Goal: Task Accomplishment & Management: Use online tool/utility

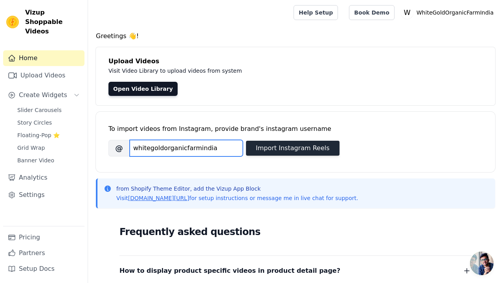
type input "whitegoldorganicfarmindia"
click at [263, 143] on button "Import Instagram Reels" at bounding box center [293, 148] width 94 height 15
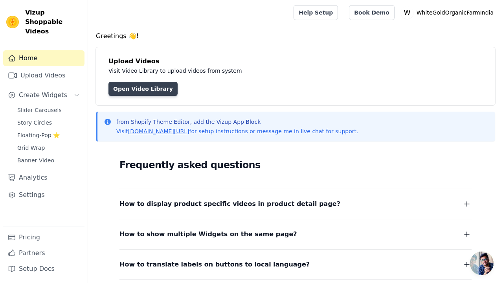
click at [145, 93] on link "Open Video Library" at bounding box center [142, 89] width 69 height 14
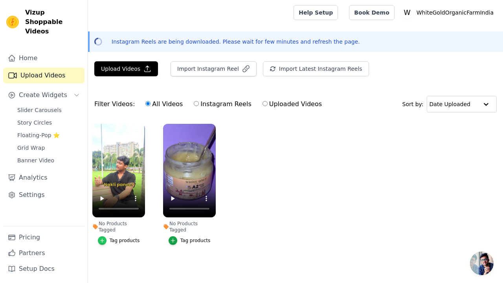
click at [105, 238] on icon "button" at bounding box center [102, 241] width 6 height 6
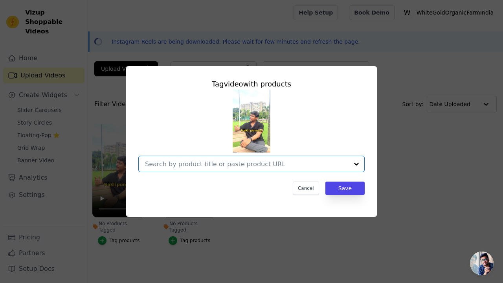
click at [175, 163] on input "No Products Tagged Tag video with products Option undefined, selected. Select i…" at bounding box center [247, 163] width 204 height 7
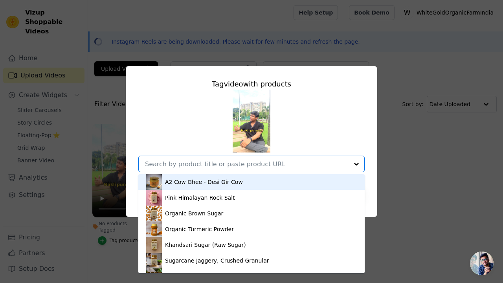
click at [171, 185] on div "A2 Cow Ghee - Desi Gir Cow" at bounding box center [204, 182] width 78 height 8
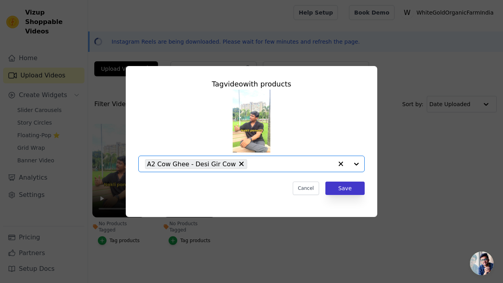
click at [339, 185] on button "Save" at bounding box center [344, 188] width 39 height 13
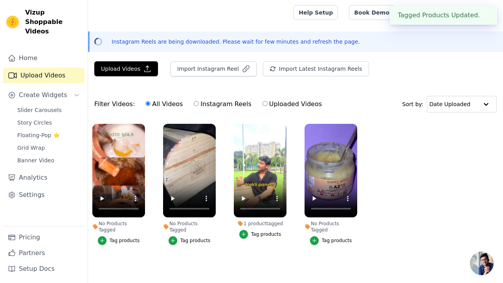
click at [323, 237] on div "Tag products" at bounding box center [337, 240] width 30 height 6
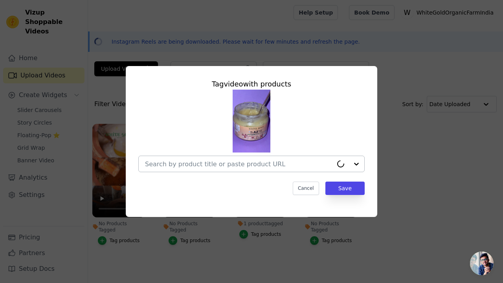
click at [211, 164] on input "No Products Tagged Tag video with products Cancel Save Tag products" at bounding box center [239, 163] width 188 height 7
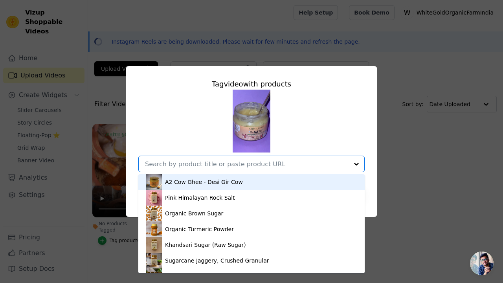
click at [193, 182] on div "A2 Cow Ghee - Desi Gir Cow" at bounding box center [204, 182] width 78 height 8
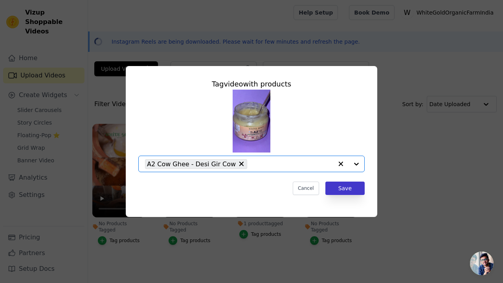
click at [340, 189] on button "Save" at bounding box center [344, 188] width 39 height 13
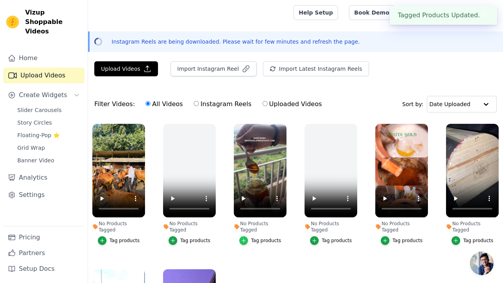
click at [246, 238] on div "button" at bounding box center [243, 240] width 9 height 9
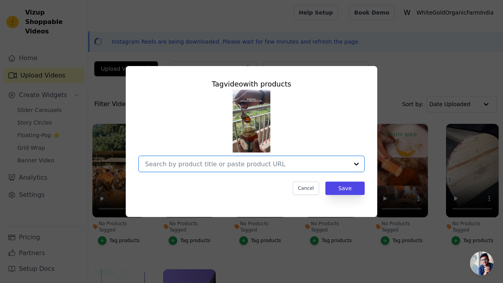
click at [232, 166] on input "No Products Tagged Tag video with products Option undefined, selected. Select i…" at bounding box center [247, 163] width 204 height 7
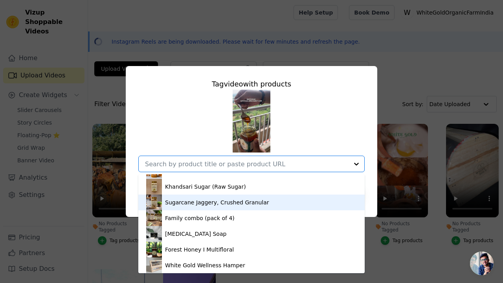
scroll to position [58, 0]
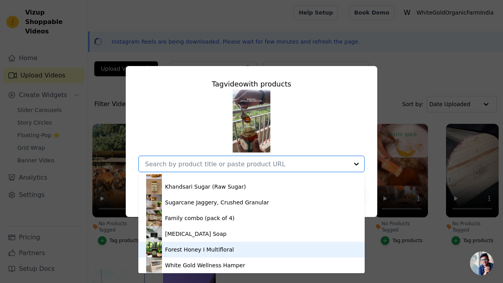
click at [166, 246] on div "Forest Honey I Multifloral" at bounding box center [199, 250] width 69 height 8
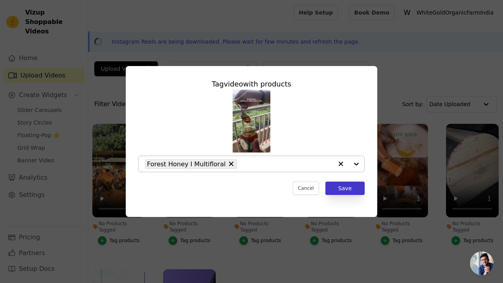
click at [330, 188] on button "Save" at bounding box center [344, 188] width 39 height 13
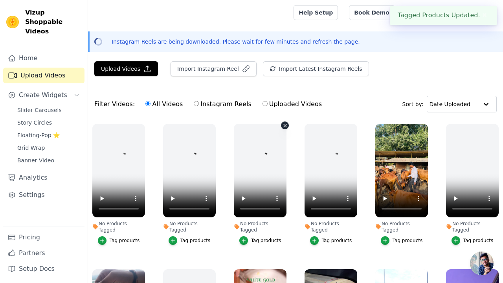
scroll to position [0, 0]
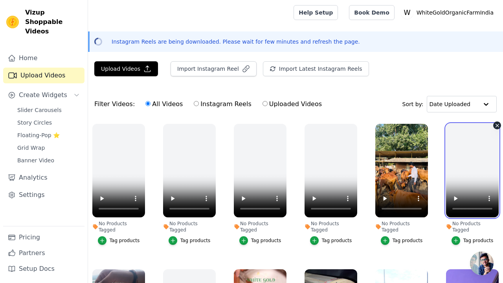
click at [470, 170] on video at bounding box center [472, 171] width 53 height 94
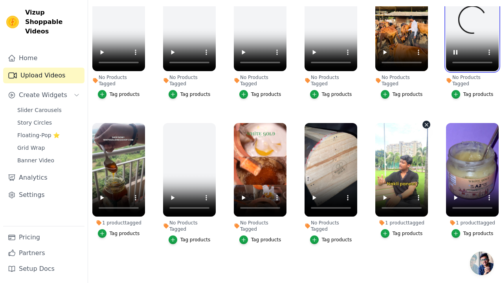
scroll to position [113, 0]
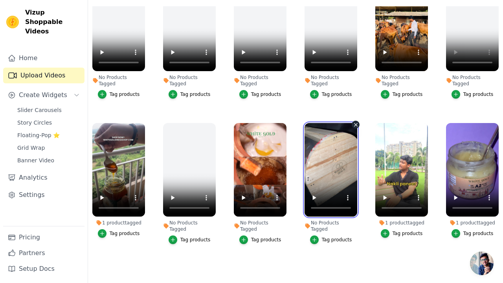
click at [330, 165] on video at bounding box center [331, 170] width 53 height 94
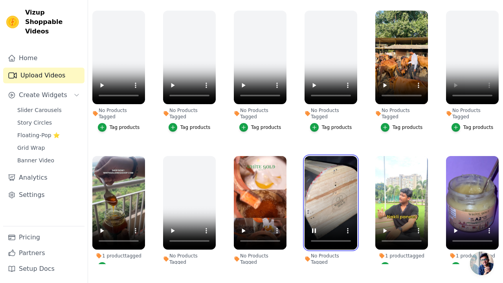
scroll to position [0, 0]
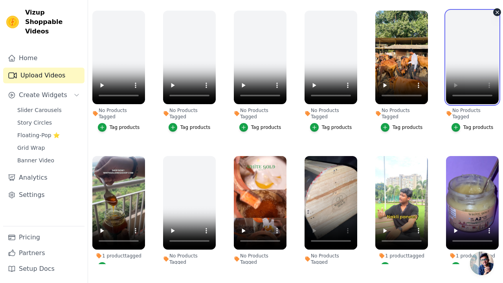
click at [456, 90] on video at bounding box center [472, 58] width 53 height 94
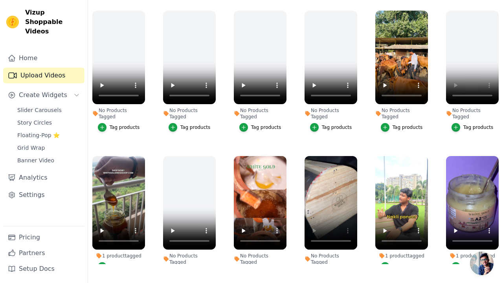
click at [320, 268] on button "Tag products" at bounding box center [331, 272] width 42 height 9
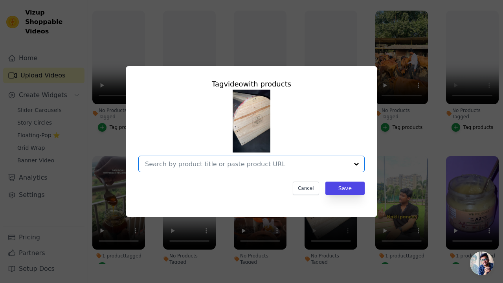
click at [301, 167] on input "No Products Tagged Tag video with products Option undefined, selected. Select i…" at bounding box center [247, 163] width 204 height 7
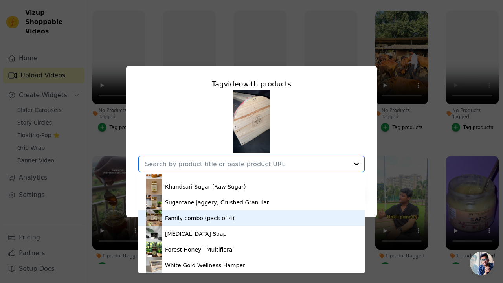
scroll to position [58, 0]
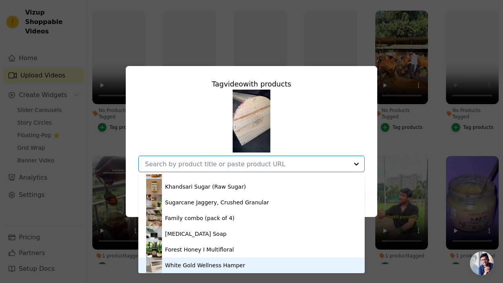
click at [209, 267] on div "White Gold Wellness Hamper" at bounding box center [205, 265] width 80 height 8
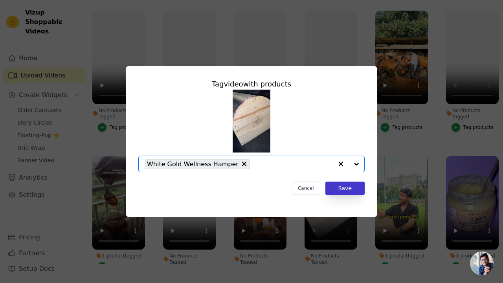
click at [335, 187] on button "Save" at bounding box center [344, 188] width 39 height 13
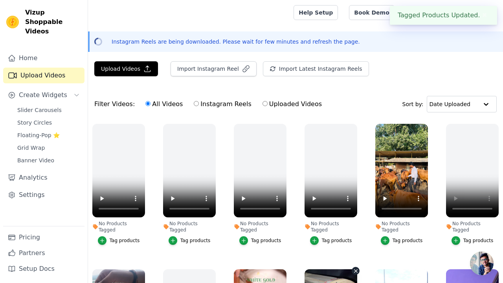
scroll to position [113, 0]
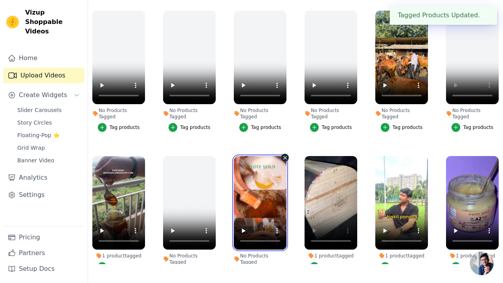
click at [259, 196] on video at bounding box center [260, 203] width 53 height 94
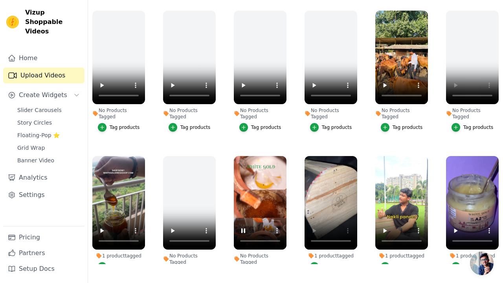
click at [247, 268] on div "button" at bounding box center [243, 272] width 9 height 9
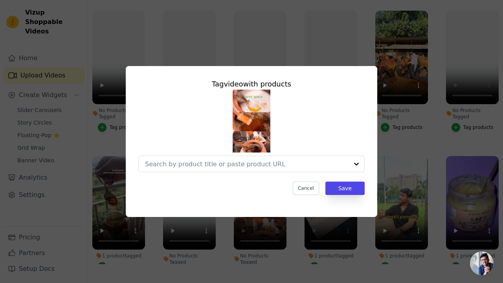
scroll to position [0, 0]
click at [279, 167] on div at bounding box center [247, 164] width 204 height 16
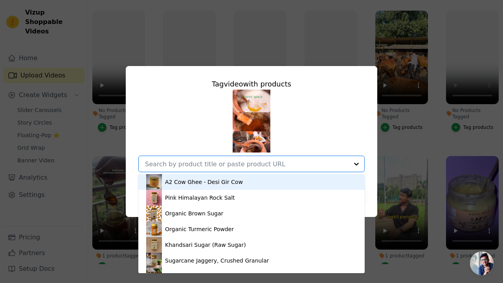
click at [233, 180] on div "A2 Cow Ghee - Desi Gir Cow" at bounding box center [204, 182] width 78 height 8
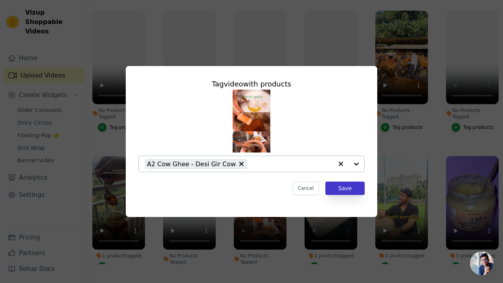
click at [332, 184] on button "Save" at bounding box center [344, 188] width 39 height 13
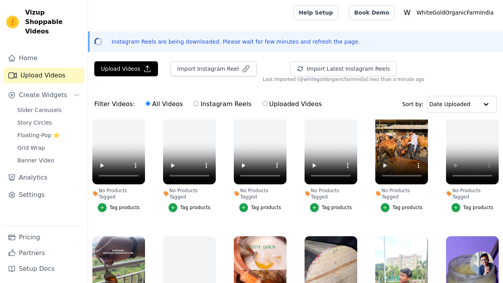
scroll to position [75, 0]
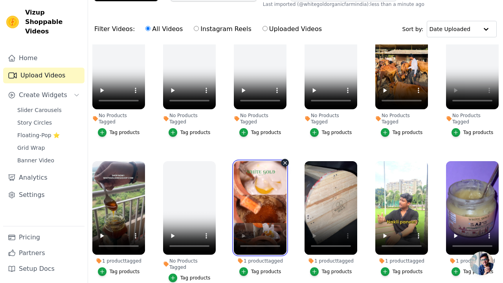
click at [241, 241] on video at bounding box center [260, 208] width 53 height 94
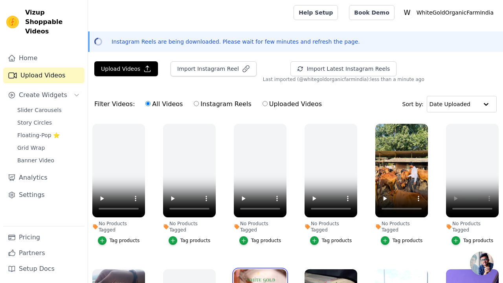
scroll to position [0, 0]
click at [55, 91] on button "Create Widgets" at bounding box center [43, 95] width 81 height 16
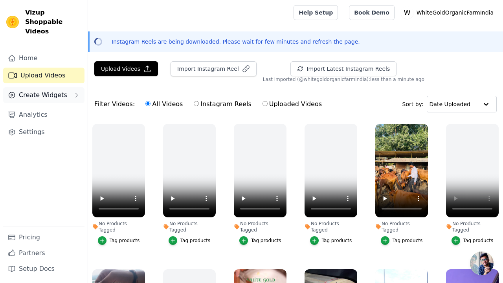
click at [55, 91] on button "Create Widgets" at bounding box center [43, 95] width 81 height 16
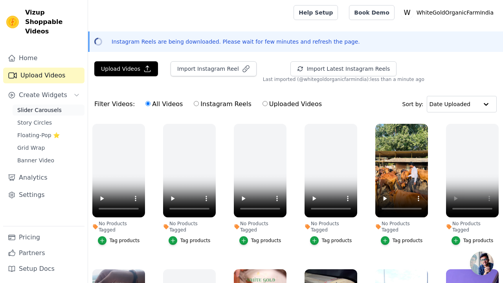
click at [51, 106] on span "Slider Carousels" at bounding box center [39, 110] width 44 height 8
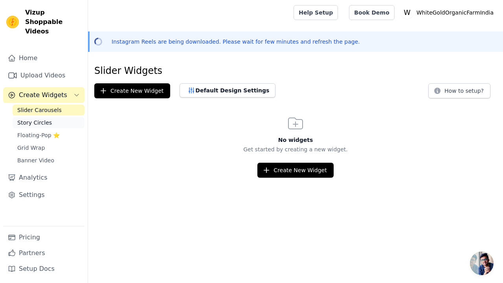
click at [45, 119] on span "Story Circles" at bounding box center [34, 123] width 35 height 8
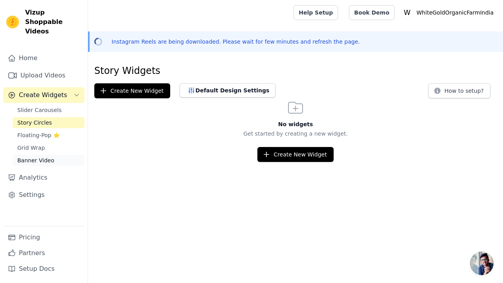
click at [45, 156] on span "Banner Video" at bounding box center [35, 160] width 37 height 8
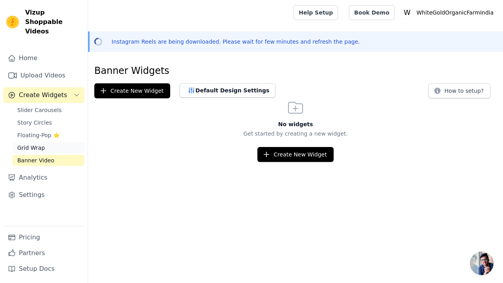
click at [35, 144] on span "Grid Wrap" at bounding box center [31, 148] width 28 height 8
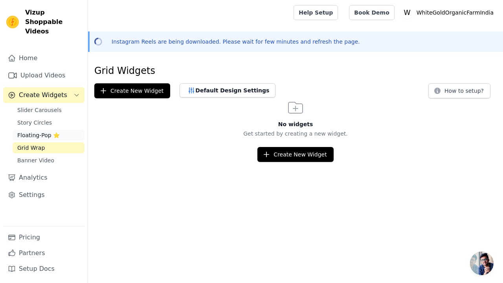
click at [42, 131] on span "Floating-Pop ⭐" at bounding box center [38, 135] width 42 height 8
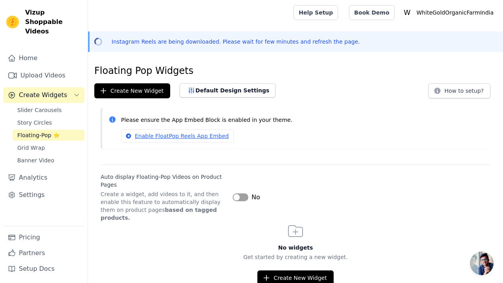
click at [244, 193] on button "Label" at bounding box center [241, 197] width 16 height 8
click at [22, 68] on link "Upload Videos" at bounding box center [43, 76] width 81 height 16
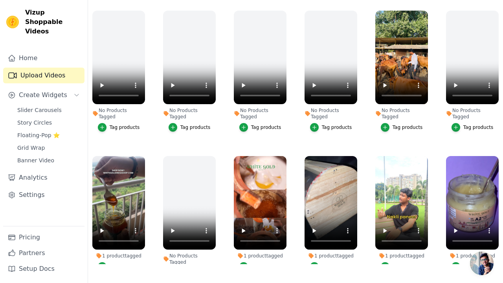
scroll to position [113, 0]
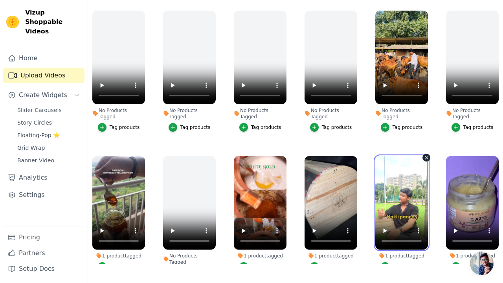
click at [426, 222] on video at bounding box center [401, 203] width 53 height 94
click at [408, 218] on video at bounding box center [401, 203] width 53 height 94
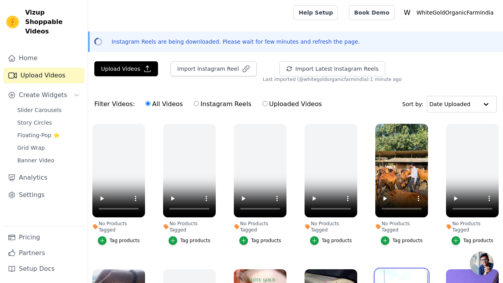
scroll to position [0, 0]
click at [28, 238] on link "Pricing" at bounding box center [43, 238] width 81 height 16
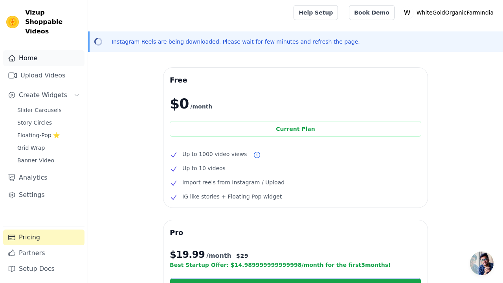
click at [47, 50] on link "Home" at bounding box center [43, 58] width 81 height 16
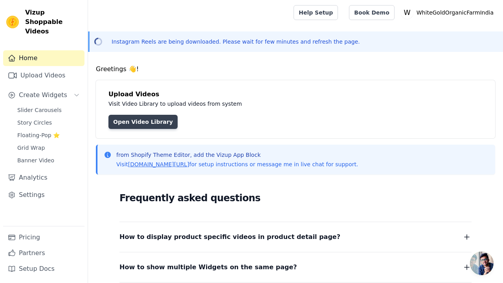
click at [129, 122] on link "Open Video Library" at bounding box center [142, 122] width 69 height 14
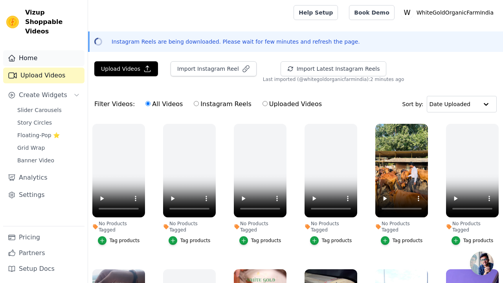
click at [59, 50] on link "Home" at bounding box center [43, 58] width 81 height 16
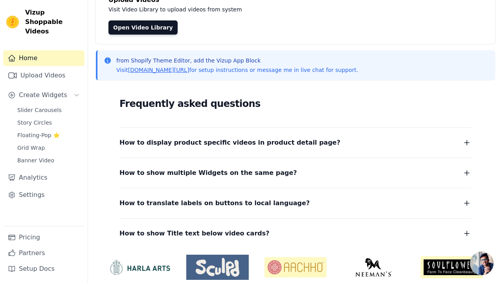
scroll to position [95, 0]
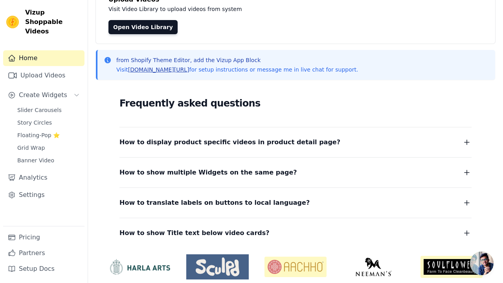
click at [167, 70] on link "[DOMAIN_NAME][URL]" at bounding box center [158, 69] width 61 height 6
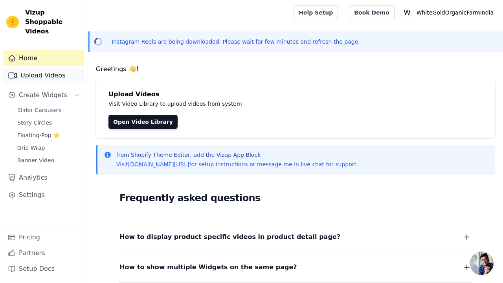
scroll to position [0, 0]
click at [59, 90] on span "Create Widgets" at bounding box center [43, 94] width 48 height 9
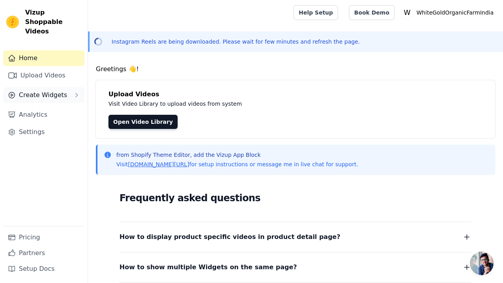
click at [53, 91] on button "Create Widgets" at bounding box center [43, 95] width 81 height 16
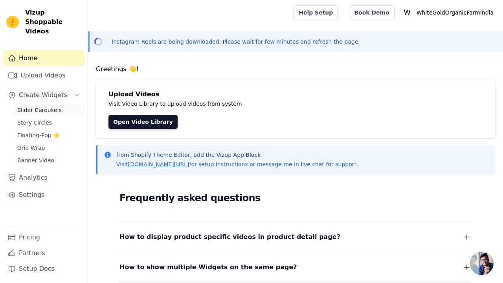
click at [38, 106] on span "Slider Carousels" at bounding box center [39, 110] width 44 height 8
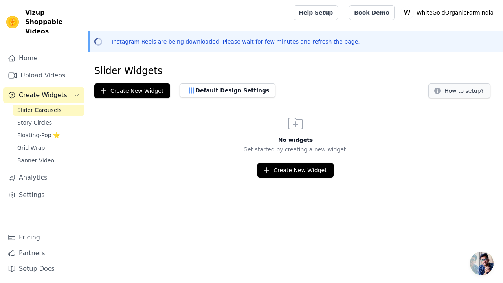
click at [446, 94] on button "How to setup?" at bounding box center [459, 90] width 62 height 15
click at [270, 174] on button "Create New Widget" at bounding box center [295, 170] width 76 height 15
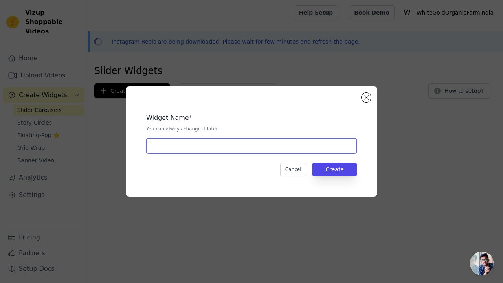
click at [236, 149] on input "text" at bounding box center [251, 145] width 211 height 15
type input "white gold"
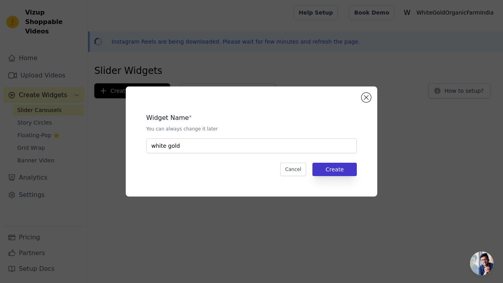
click at [334, 167] on button "Create" at bounding box center [335, 169] width 44 height 13
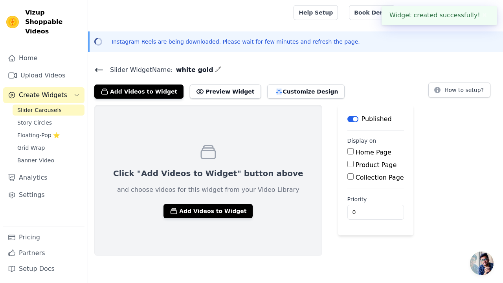
click at [347, 152] on input "Home Page" at bounding box center [350, 151] width 6 height 6
checkbox input "true"
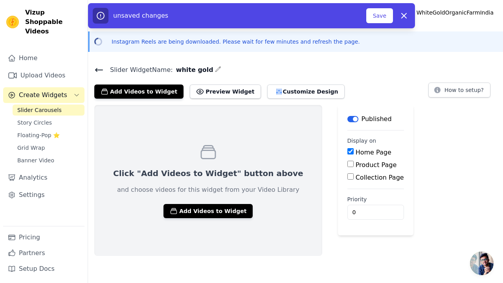
click at [347, 177] on input "Collection Page" at bounding box center [350, 176] width 6 height 6
checkbox input "false"
click at [207, 212] on button "Add Videos to Widget" at bounding box center [208, 211] width 89 height 14
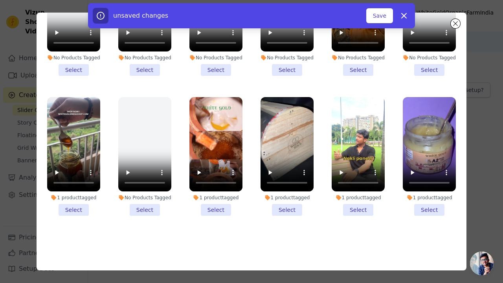
scroll to position [68, 0]
click at [356, 208] on li "1 product tagged Select" at bounding box center [358, 156] width 53 height 119
click at [0, 0] on input "1 product tagged Select" at bounding box center [0, 0] width 0 height 0
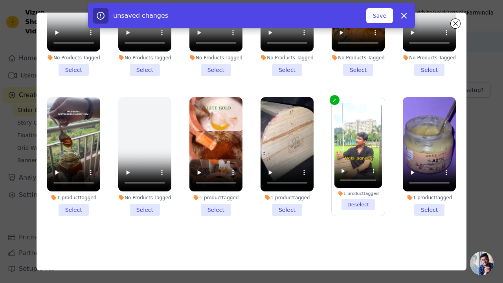
click at [278, 210] on li "1 product tagged Select" at bounding box center [287, 156] width 53 height 119
click at [0, 0] on input "1 product tagged Select" at bounding box center [0, 0] width 0 height 0
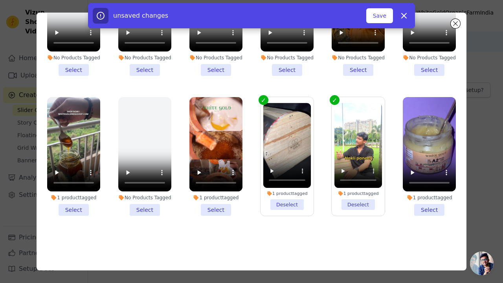
click at [226, 208] on li "1 product tagged Select" at bounding box center [215, 156] width 53 height 119
click at [0, 0] on input "1 product tagged Select" at bounding box center [0, 0] width 0 height 0
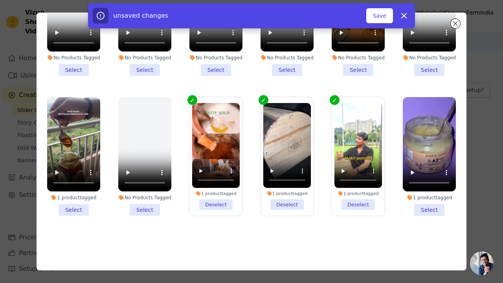
click at [83, 207] on li "1 product tagged Select" at bounding box center [73, 156] width 53 height 119
click at [0, 0] on input "1 product tagged Select" at bounding box center [0, 0] width 0 height 0
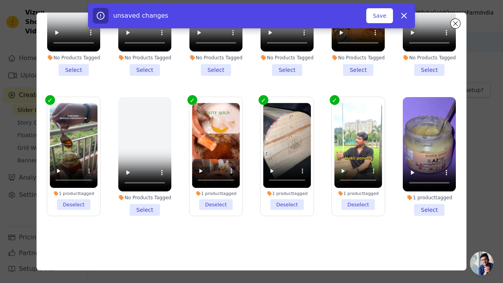
click at [425, 205] on li "1 product tagged Select" at bounding box center [429, 156] width 53 height 119
click at [0, 0] on input "1 product tagged Select" at bounding box center [0, 0] width 0 height 0
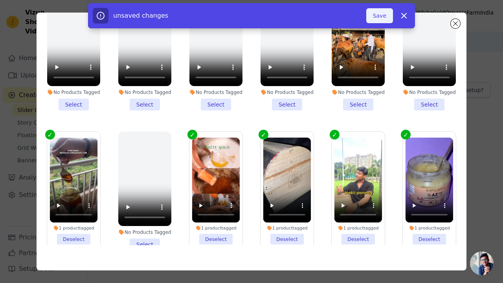
scroll to position [0, 0]
click at [381, 10] on button "Save" at bounding box center [379, 15] width 27 height 15
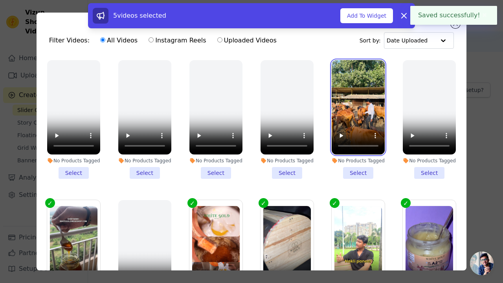
click at [357, 112] on video at bounding box center [358, 107] width 53 height 94
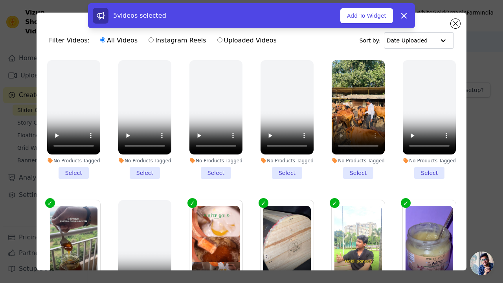
click at [351, 168] on li "No Products Tagged Select" at bounding box center [358, 119] width 53 height 119
click at [0, 0] on input "No Products Tagged Select" at bounding box center [0, 0] width 0 height 0
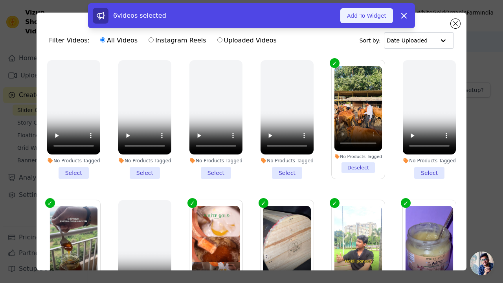
click at [375, 16] on button "Add To Widget" at bounding box center [366, 15] width 53 height 15
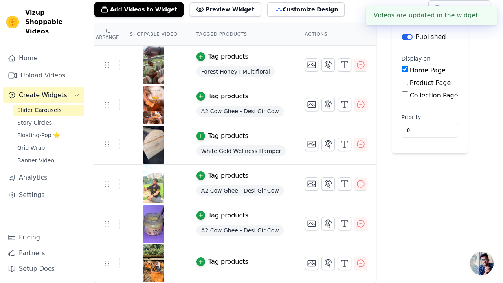
scroll to position [82, 0]
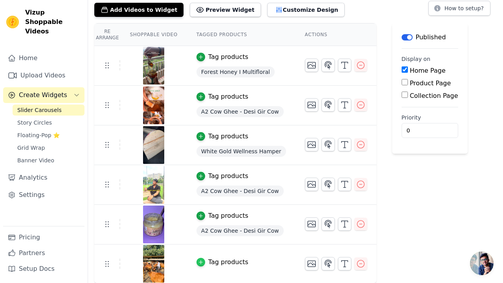
click at [201, 260] on icon "button" at bounding box center [201, 262] width 6 height 6
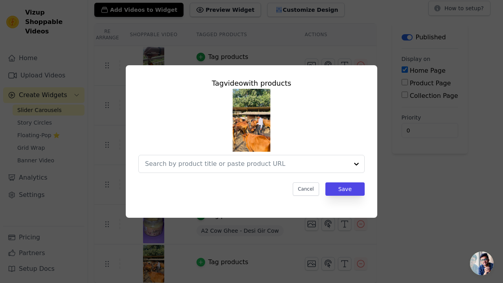
scroll to position [0, 0]
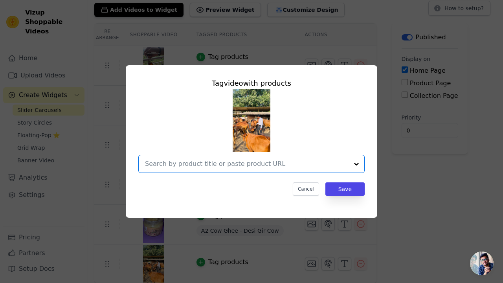
click at [302, 166] on input "text" at bounding box center [247, 163] width 204 height 9
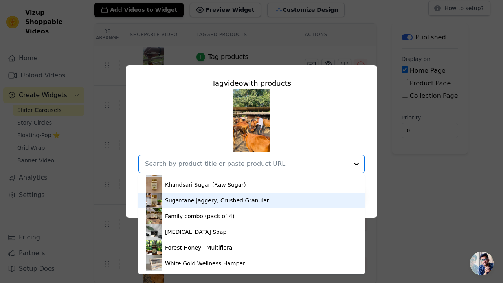
scroll to position [77, 0]
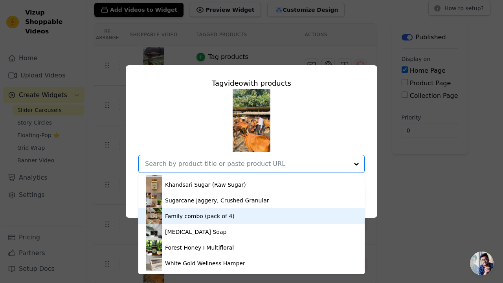
click at [160, 224] on img at bounding box center [154, 216] width 16 height 16
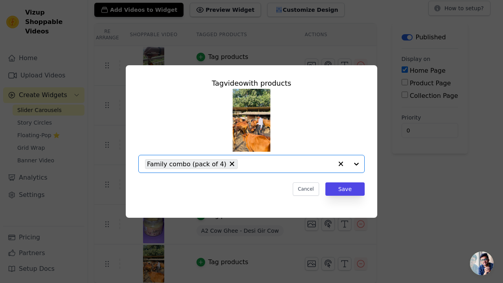
click at [259, 165] on input "text" at bounding box center [287, 163] width 91 height 9
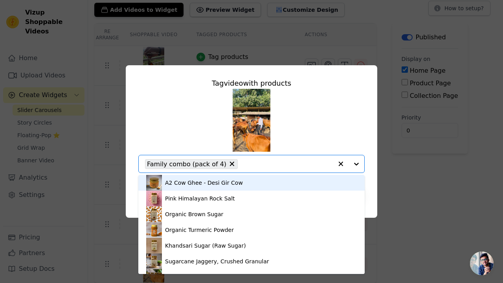
click at [200, 187] on div "A2 Cow Ghee - Desi Gir Cow" at bounding box center [204, 183] width 78 height 8
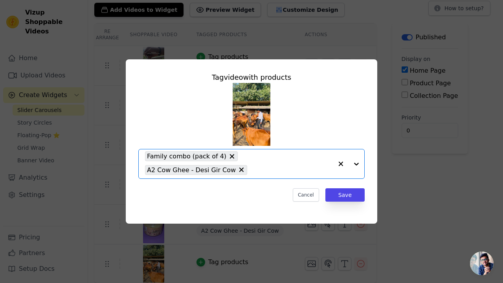
click at [257, 168] on input "text" at bounding box center [292, 169] width 82 height 9
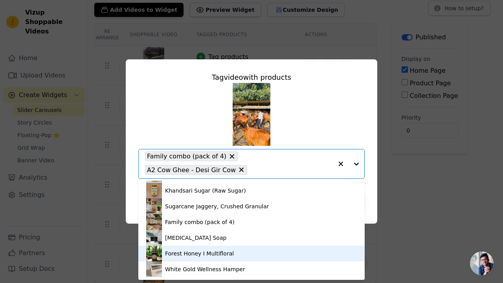
scroll to position [153, 0]
click at [154, 246] on img at bounding box center [154, 254] width 16 height 16
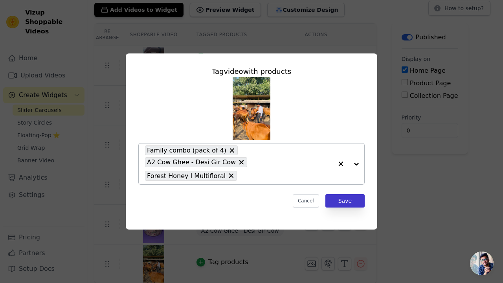
click at [348, 194] on button "Save" at bounding box center [344, 200] width 39 height 13
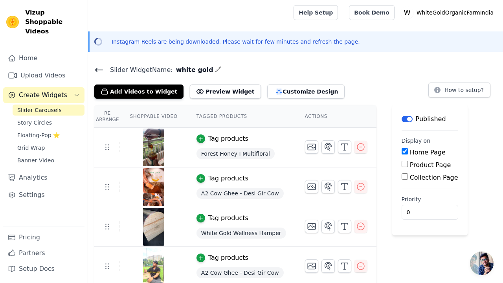
scroll to position [0, 0]
click at [205, 92] on button "Preview Widget" at bounding box center [225, 92] width 71 height 14
click at [276, 92] on icon "button" at bounding box center [278, 92] width 5 height 6
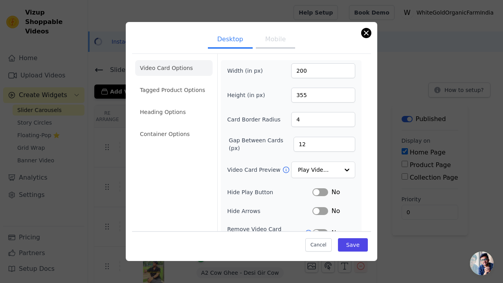
click at [367, 35] on button "Close modal" at bounding box center [366, 32] width 9 height 9
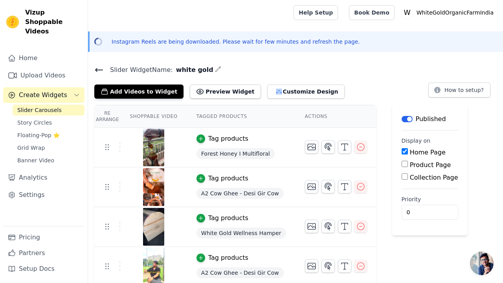
click at [402, 163] on input "Product Page" at bounding box center [405, 164] width 6 height 6
checkbox input "true"
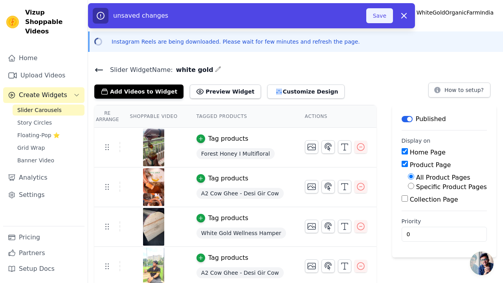
click at [375, 15] on button "Save" at bounding box center [379, 15] width 27 height 15
click at [376, 21] on button "Save" at bounding box center [379, 15] width 27 height 15
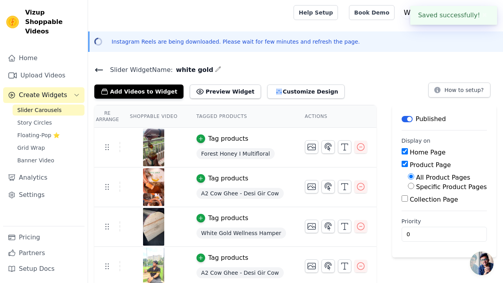
click at [425, 39] on div "Instagram Reels are being downloaded. Please wait for few minutes and refresh t…" at bounding box center [296, 42] width 401 height 8
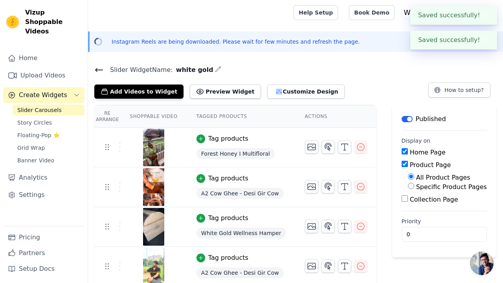
click at [372, 64] on main "Slider Widget Name: white gold Add Videos to Widget Preview Widget Customize De…" at bounding box center [295, 226] width 415 height 336
click at [51, 172] on link "Analytics" at bounding box center [43, 178] width 81 height 16
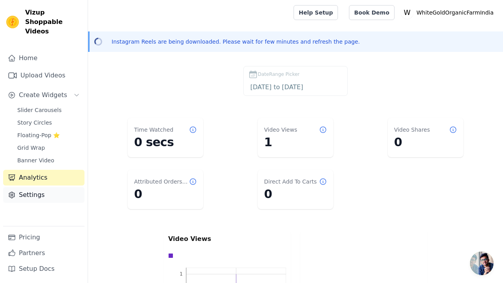
click at [34, 188] on link "Settings" at bounding box center [43, 195] width 81 height 16
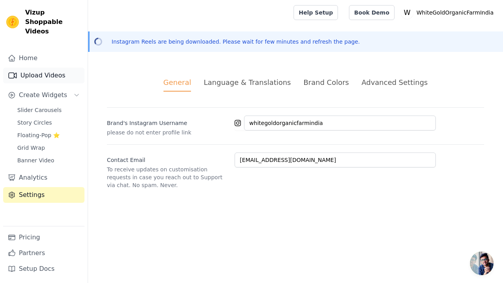
click at [49, 68] on link "Upload Videos" at bounding box center [43, 76] width 81 height 16
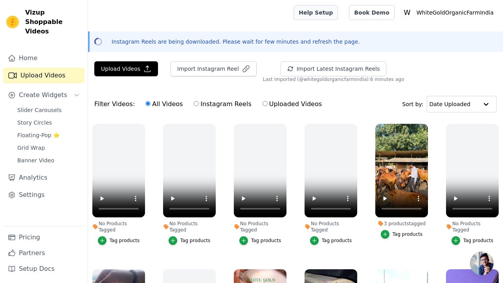
click at [326, 13] on link "Help Setup" at bounding box center [316, 12] width 44 height 15
click at [154, 4] on div at bounding box center [189, 12] width 190 height 25
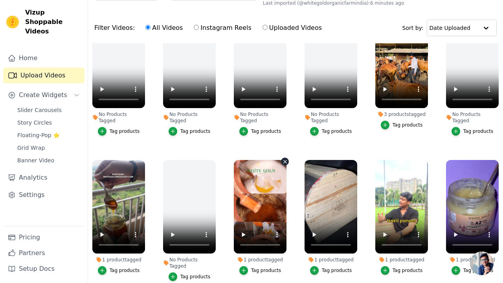
scroll to position [88, 0]
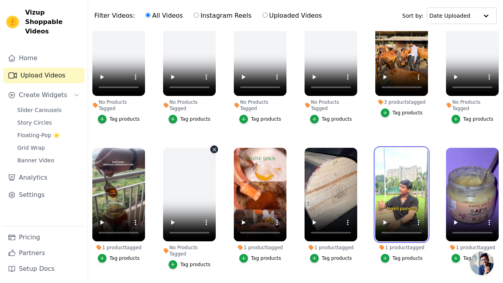
drag, startPoint x: 396, startPoint y: 215, endPoint x: 166, endPoint y: 217, distance: 230.0
click at [166, 217] on ul "No Products Tagged Tag products No Products Tagged Tag products No Products Tag…" at bounding box center [295, 160] width 415 height 258
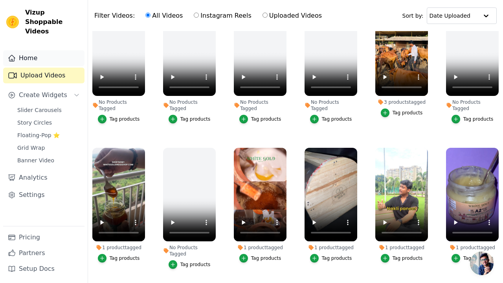
click at [46, 50] on link "Home" at bounding box center [43, 58] width 81 height 16
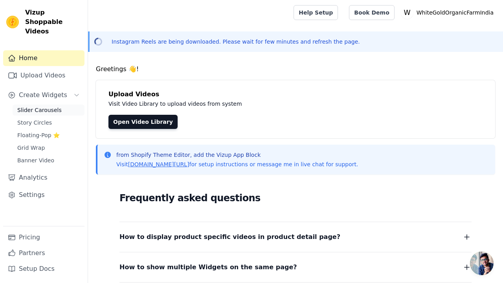
click at [53, 106] on span "Slider Carousels" at bounding box center [39, 110] width 44 height 8
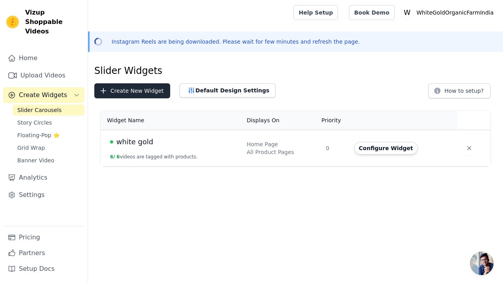
click at [151, 93] on button "Create New Widget" at bounding box center [132, 90] width 76 height 15
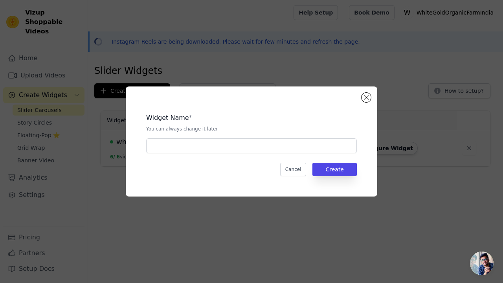
click at [359, 97] on div "Widget Name * You can always change it later Cancel Create" at bounding box center [252, 141] width 252 height 110
click at [362, 97] on button "Close modal" at bounding box center [366, 97] width 9 height 9
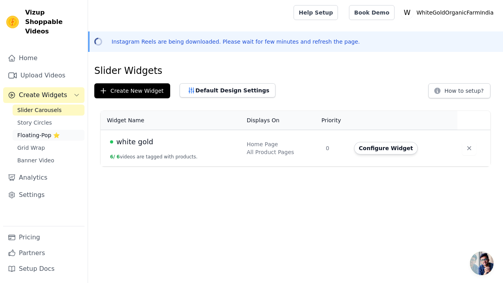
click at [38, 131] on span "Floating-Pop ⭐" at bounding box center [38, 135] width 42 height 8
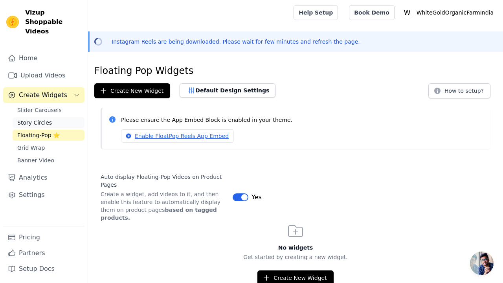
click at [46, 119] on span "Story Circles" at bounding box center [34, 123] width 35 height 8
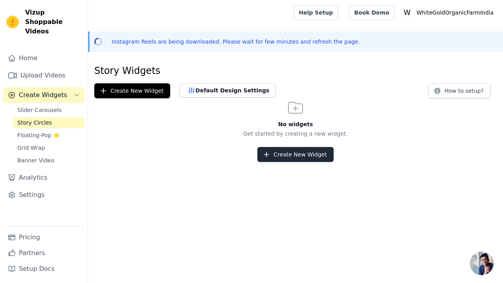
click at [279, 151] on button "Create New Widget" at bounding box center [295, 154] width 76 height 15
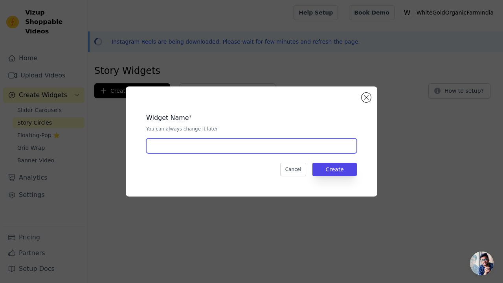
click at [206, 143] on input "text" at bounding box center [251, 145] width 211 height 15
type input "s"
type input "w"
type input "stories"
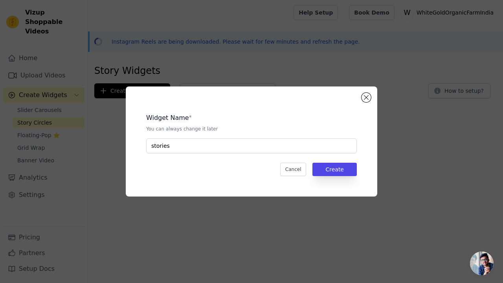
click at [325, 181] on div "Widget Name * You can always change it later stories Cancel Create" at bounding box center [251, 141] width 226 height 85
click at [336, 167] on button "Create" at bounding box center [335, 169] width 44 height 13
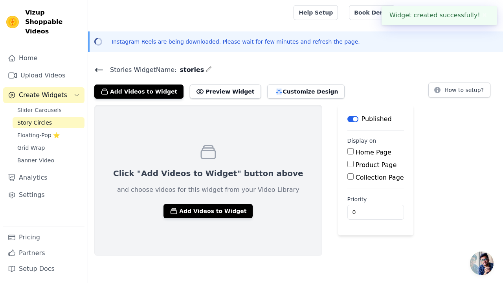
click at [347, 152] on input "Home Page" at bounding box center [350, 151] width 6 height 6
checkbox input "true"
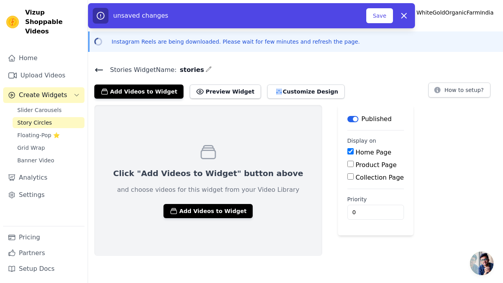
click at [347, 164] on input "Product Page" at bounding box center [350, 164] width 6 height 6
click at [347, 165] on input "Product Page" at bounding box center [350, 164] width 6 height 6
checkbox input "false"
click at [176, 209] on button "Add Videos to Widget" at bounding box center [208, 211] width 89 height 14
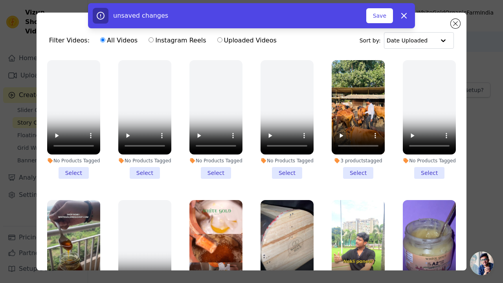
click at [155, 34] on div "All Videos Instagram Reels Uploaded Videos" at bounding box center [188, 40] width 185 height 18
click at [149, 39] on input "Instagram Reels" at bounding box center [151, 39] width 5 height 5
radio input "true"
click at [149, 39] on input "Instagram Reels" at bounding box center [151, 39] width 5 height 5
click at [217, 40] on label "Uploaded Videos" at bounding box center [247, 40] width 60 height 10
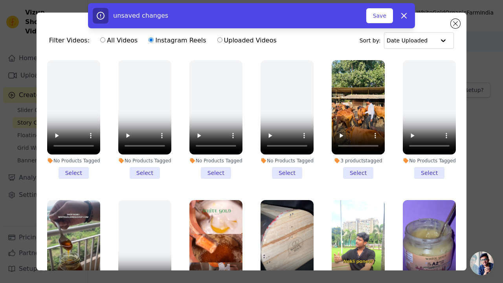
click at [217, 40] on input "Uploaded Videos" at bounding box center [219, 39] width 5 height 5
radio input "true"
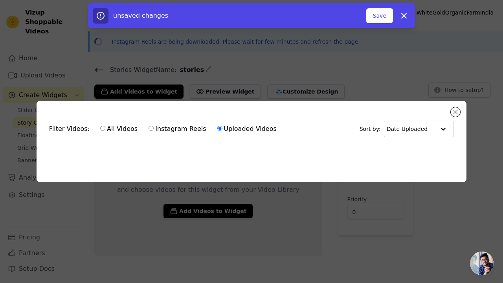
click at [148, 133] on label "Instagram Reels" at bounding box center [177, 129] width 58 height 10
click at [149, 131] on input "Instagram Reels" at bounding box center [151, 128] width 5 height 5
radio input "true"
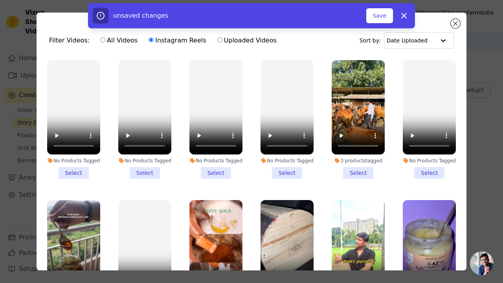
click at [217, 42] on input "Uploaded Videos" at bounding box center [219, 39] width 5 height 5
radio input "true"
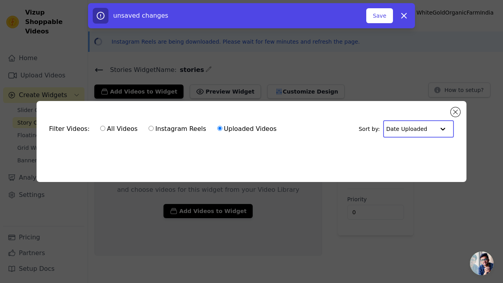
click at [426, 124] on input "text" at bounding box center [410, 129] width 49 height 16
click at [425, 125] on input "text" at bounding box center [410, 129] width 49 height 16
click at [186, 60] on div "Filter Videos: All Videos Instagram Reels Uploaded Videos Sort by: Option Date …" at bounding box center [251, 141] width 503 height 283
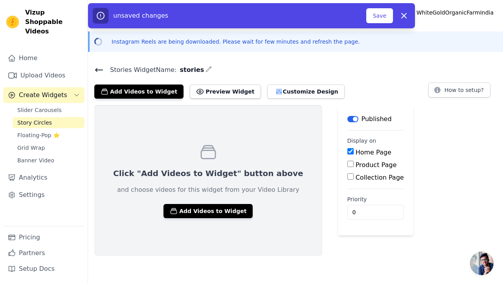
click at [189, 232] on div "Click "Add Videos to Widget" button above and choose videos for this widget fro…" at bounding box center [208, 180] width 228 height 151
click at [192, 217] on button "Add Videos to Widget" at bounding box center [208, 211] width 89 height 14
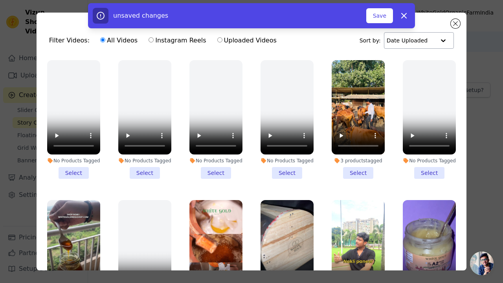
click at [445, 41] on div at bounding box center [444, 41] width 16 height 16
click at [458, 26] on div "unsaved changes Save Dismiss" at bounding box center [251, 15] width 503 height 25
click at [457, 25] on div "unsaved changes Save Dismiss" at bounding box center [251, 15] width 503 height 25
click at [456, 23] on div "unsaved changes Save Dismiss" at bounding box center [251, 15] width 503 height 25
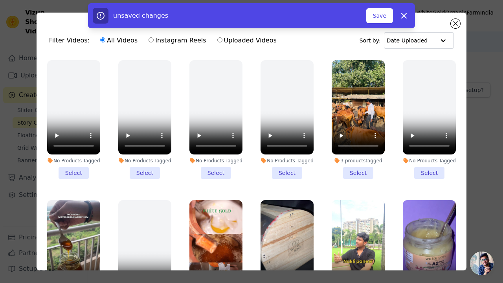
click at [451, 26] on div "unsaved changes Save Dismiss" at bounding box center [251, 15] width 503 height 25
click at [407, 8] on button "Dismiss" at bounding box center [404, 16] width 16 height 16
checkbox input "false"
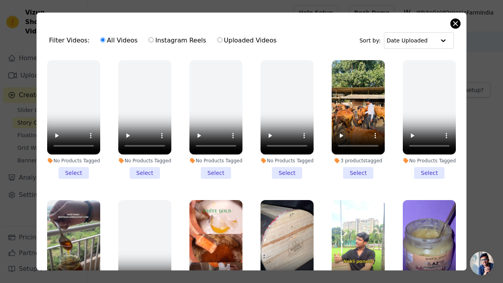
click at [454, 23] on button "Close modal" at bounding box center [455, 23] width 9 height 9
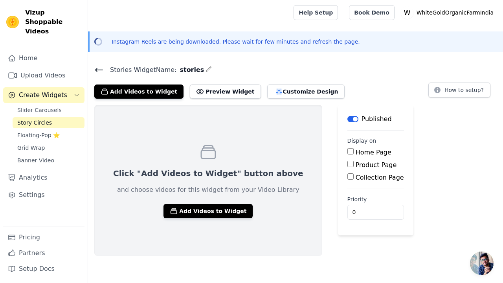
click at [347, 121] on button "Label" at bounding box center [352, 119] width 11 height 6
click at [99, 79] on div "Stories Widget Name: stories Add Videos to Widget Preview Widget Customize Desi…" at bounding box center [295, 81] width 415 height 34
click at [99, 74] on icon at bounding box center [98, 69] width 9 height 9
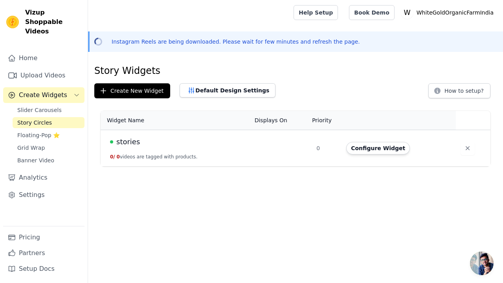
click at [113, 166] on html "Vizup Shoppable Videos Home Upload Videos Create Widgets Slider Carousels Story…" at bounding box center [251, 83] width 503 height 166
click at [40, 131] on span "Floating-Pop ⭐" at bounding box center [38, 135] width 42 height 8
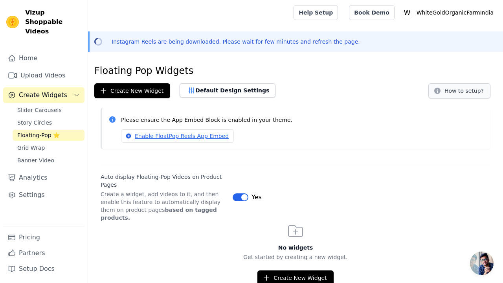
click at [446, 92] on button "How to setup?" at bounding box center [459, 90] width 62 height 15
